Goal: Transaction & Acquisition: Purchase product/service

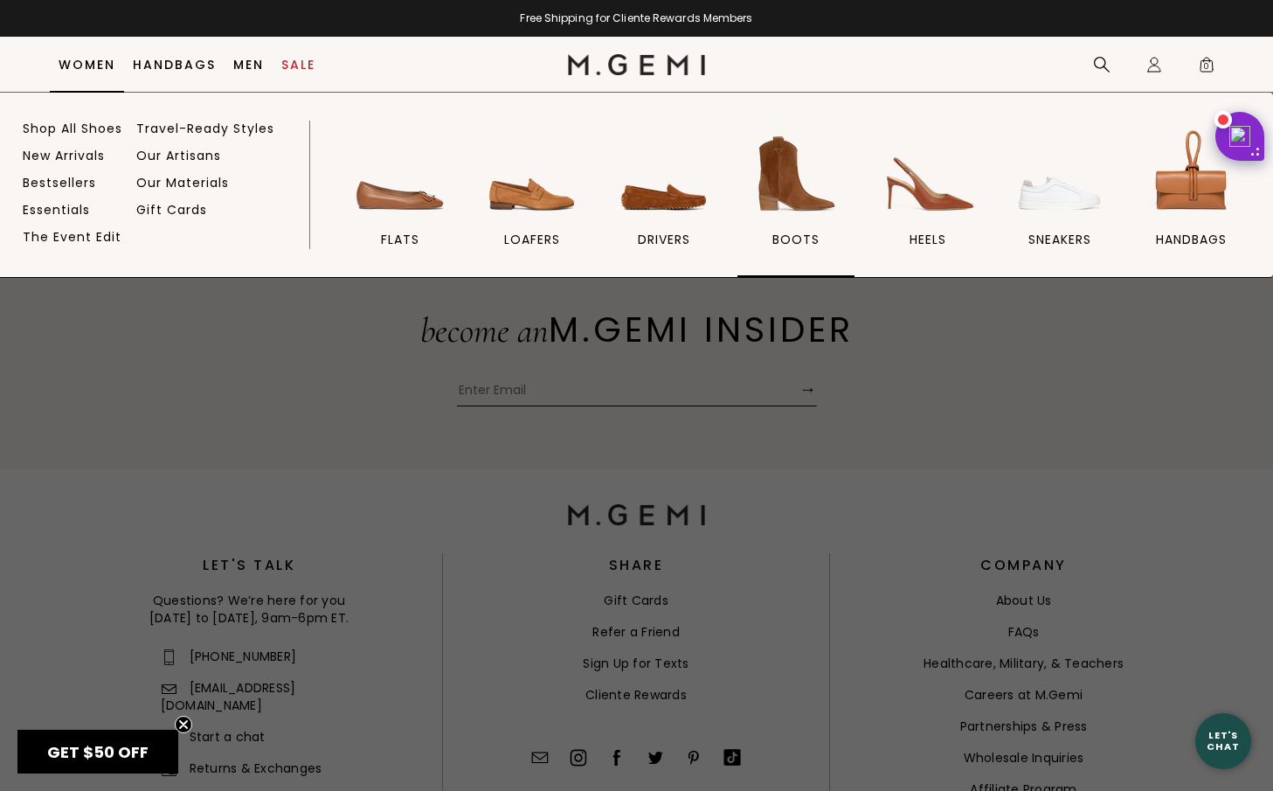
click at [784, 183] on img at bounding box center [796, 174] width 98 height 98
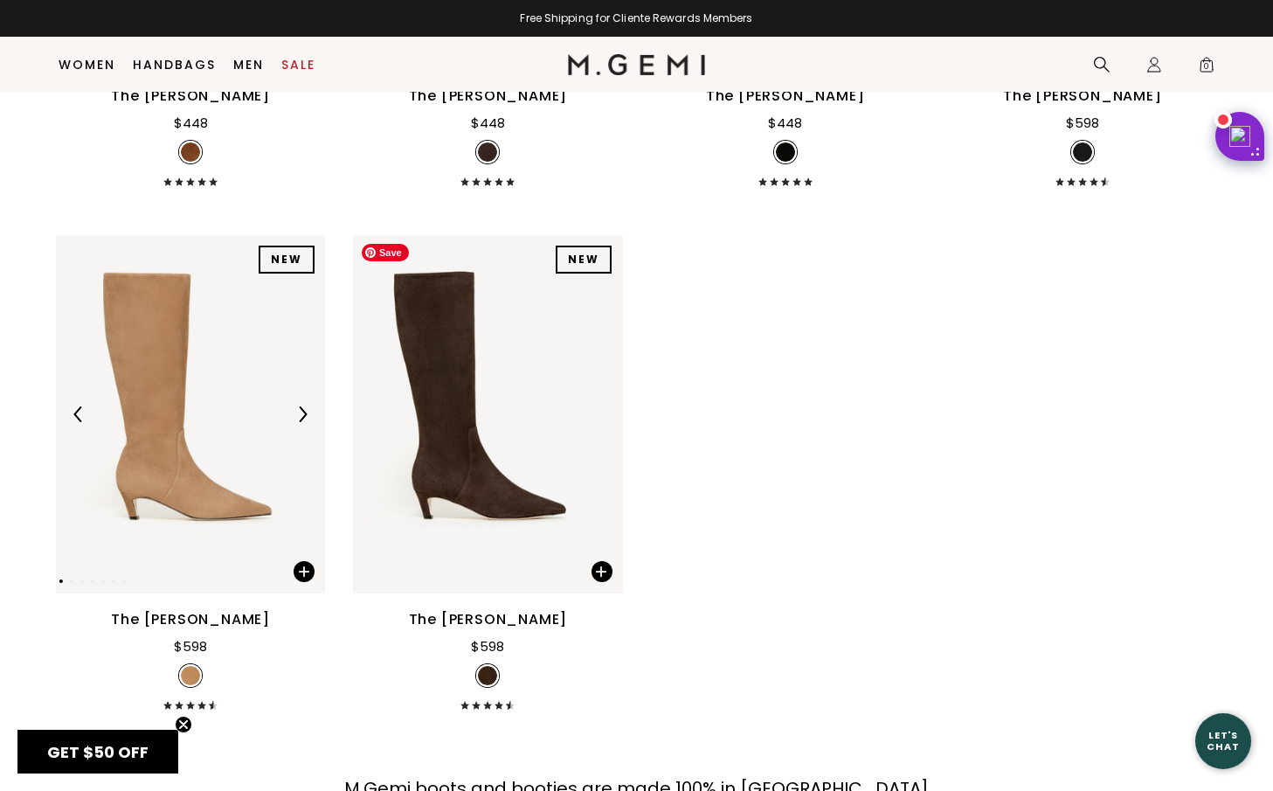
scroll to position [2184, 0]
click at [305, 415] on img at bounding box center [302, 413] width 16 height 16
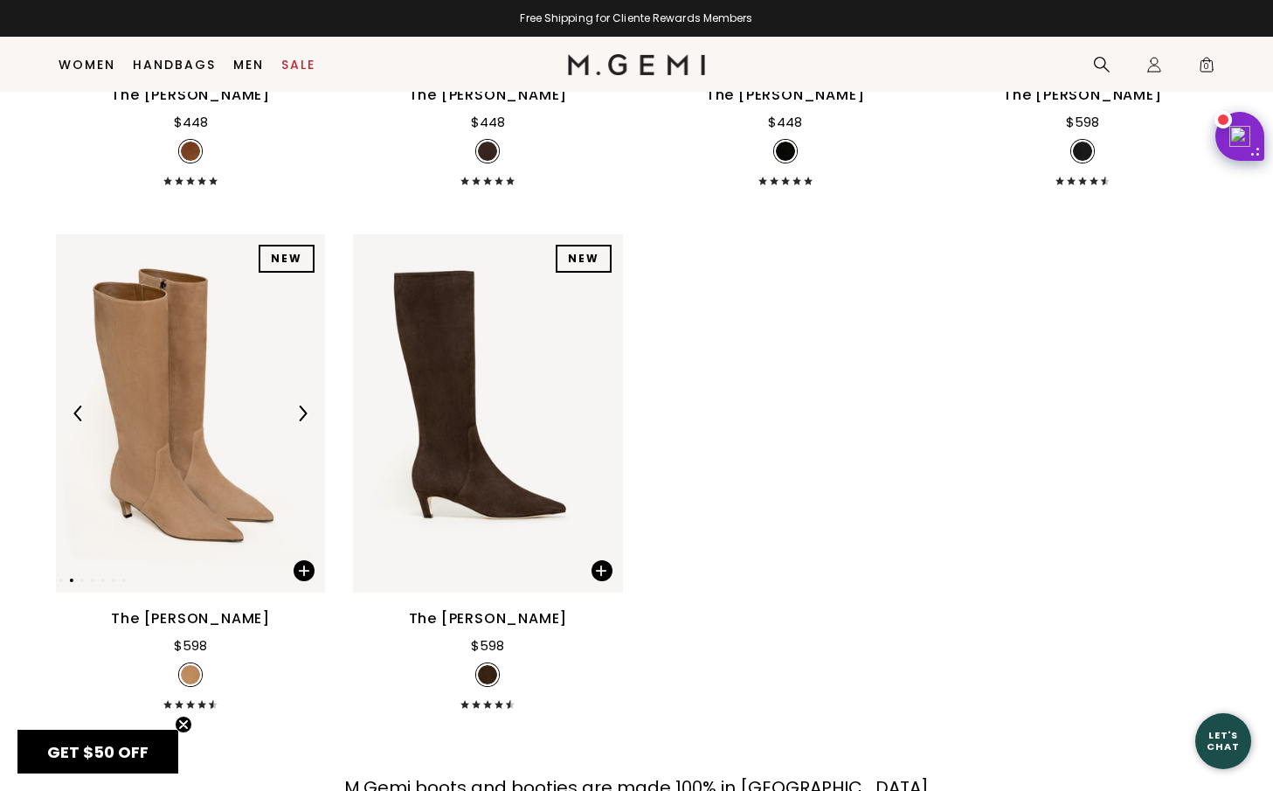
click at [305, 415] on img at bounding box center [302, 413] width 16 height 16
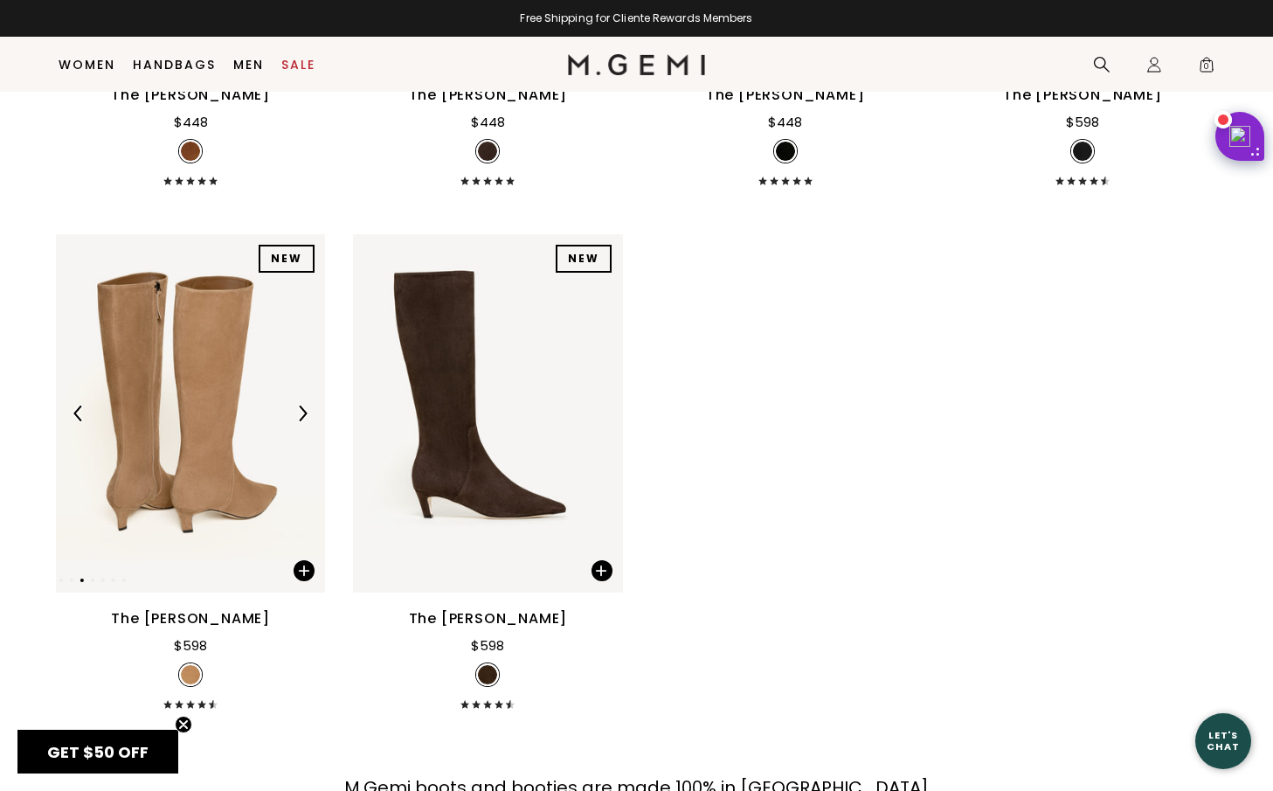
click at [305, 415] on img at bounding box center [302, 413] width 16 height 16
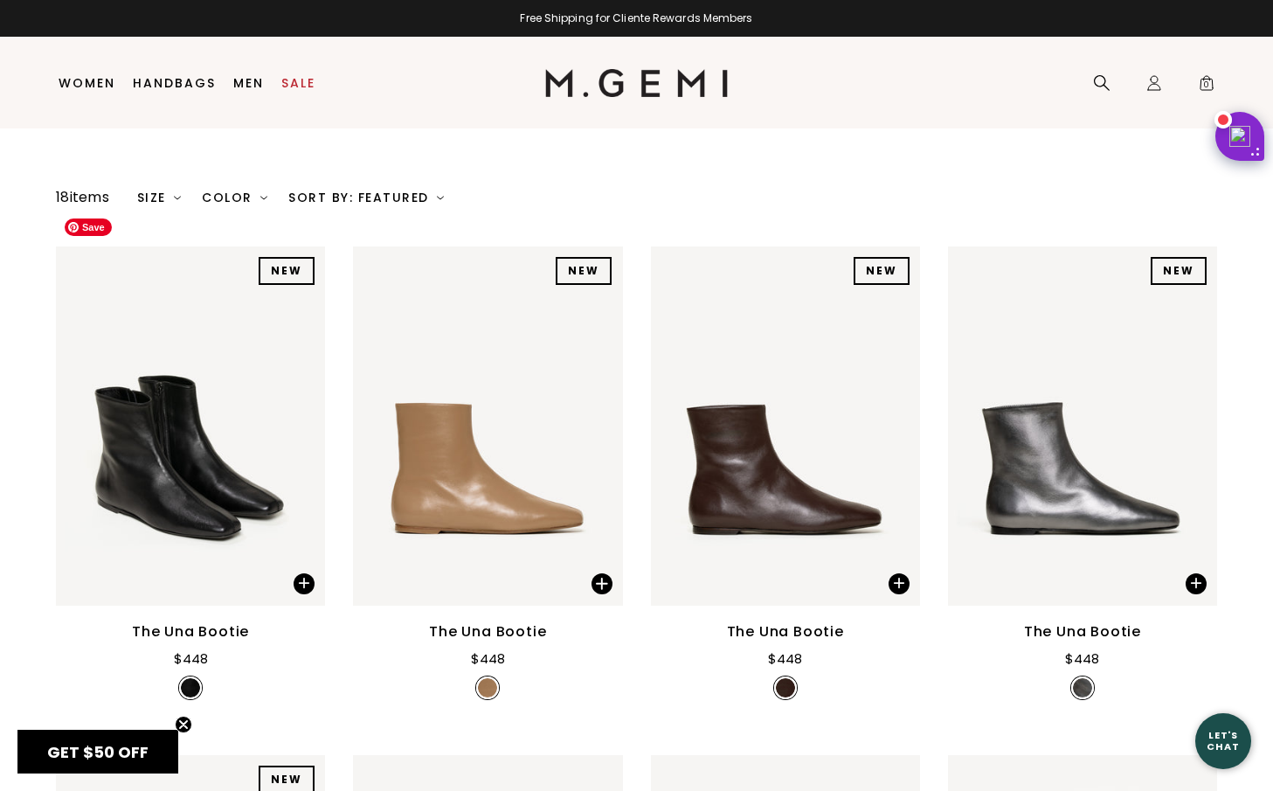
scroll to position [0, 0]
